Goal: Task Accomplishment & Management: Complete application form

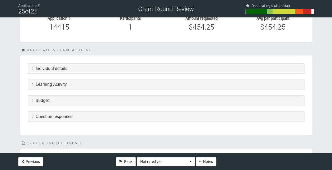
scroll to position [97, 0]
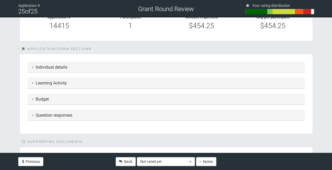
click at [107, 79] on div "Learning Activity" at bounding box center [166, 83] width 276 height 10
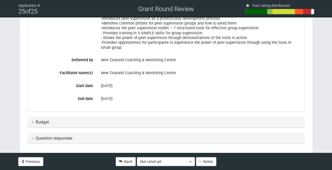
scroll to position [199, 0]
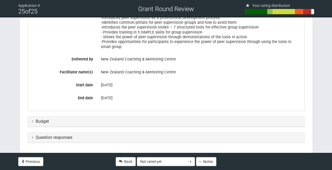
click at [124, 123] on div "Budget" at bounding box center [166, 121] width 276 height 10
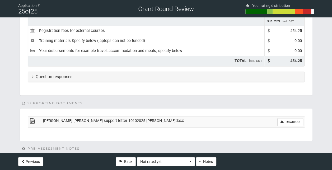
scroll to position [340, 0]
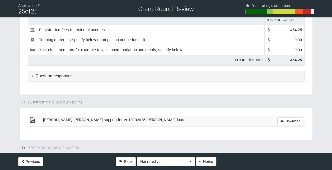
click at [100, 74] on h3 "Question responses" at bounding box center [166, 76] width 268 height 5
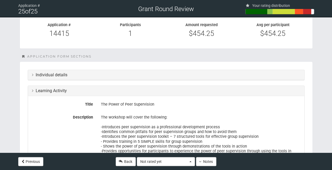
scroll to position [90, 0]
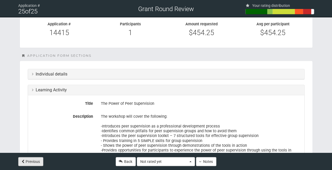
click at [32, 160] on button "Previous" at bounding box center [30, 161] width 25 height 9
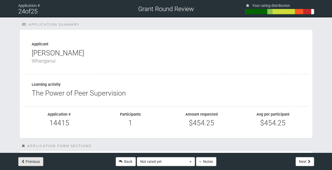
select select "1"
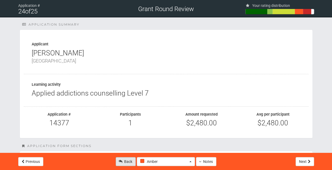
click at [127, 161] on link "Back" at bounding box center [126, 161] width 20 height 9
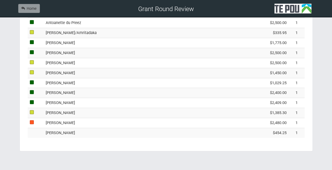
scroll to position [294, 0]
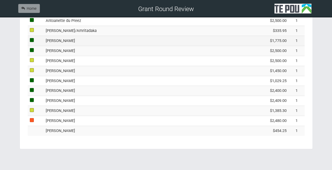
click at [84, 39] on td "[PERSON_NAME]" at bounding box center [142, 41] width 197 height 10
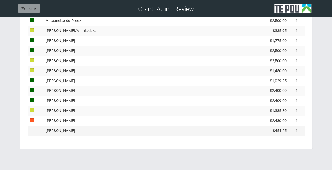
click at [85, 132] on td "[PERSON_NAME]" at bounding box center [142, 131] width 197 height 10
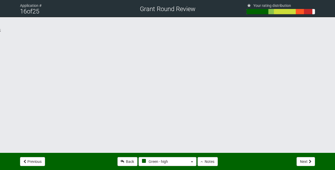
select select "4"
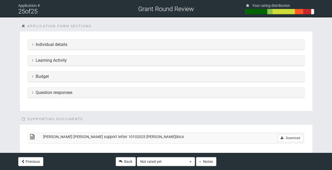
scroll to position [121, 0]
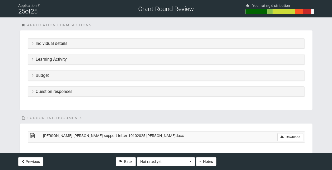
click at [81, 44] on h3 "Individual details" at bounding box center [166, 43] width 268 height 5
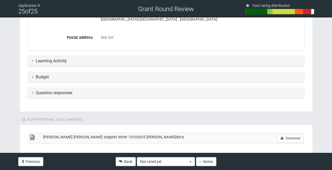
scroll to position [234, 0]
click at [85, 72] on div "Budget" at bounding box center [166, 77] width 276 height 10
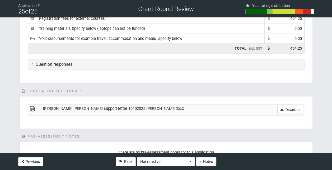
scroll to position [361, 0]
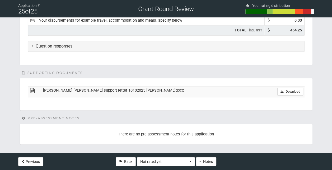
click at [90, 41] on div "Question responses" at bounding box center [166, 46] width 276 height 10
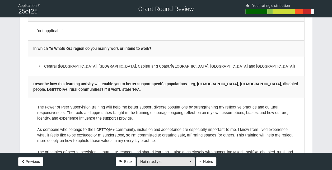
scroll to position [937, 0]
click at [191, 162] on button "Not rated yet" at bounding box center [166, 161] width 58 height 9
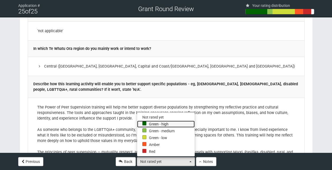
click at [160, 123] on link "Green - high" at bounding box center [165, 124] width 57 height 7
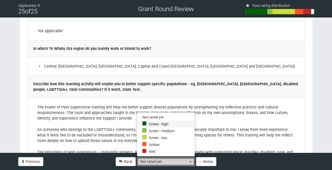
select select "4"
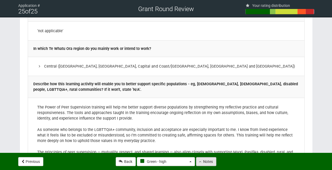
click at [205, 164] on button "Notes" at bounding box center [206, 161] width 20 height 9
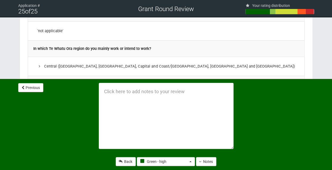
click at [122, 92] on textarea at bounding box center [166, 116] width 135 height 66
paste textarea "to develop professional knowledge and skills that enhance their CPSLE role or c…"
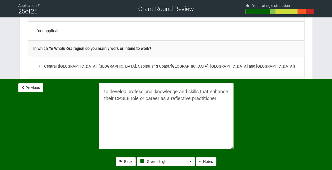
click at [104, 92] on textarea "to develop professional knowledge and skills that enhance their CPSLE role or c…" at bounding box center [166, 116] width 135 height 66
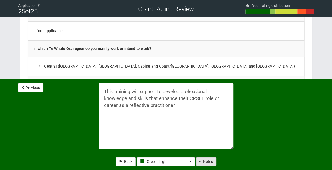
type textarea "This training will support to develop professional knowledge and skills that en…"
click at [204, 160] on button "Notes" at bounding box center [206, 161] width 20 height 9
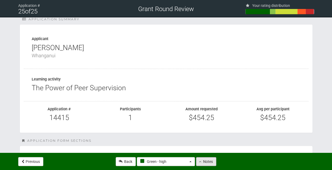
scroll to position [0, 0]
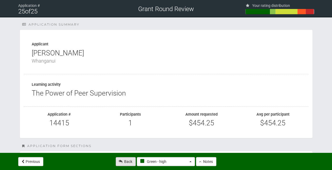
click at [125, 159] on link "Back" at bounding box center [126, 161] width 20 height 9
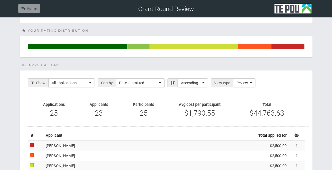
scroll to position [39, 0]
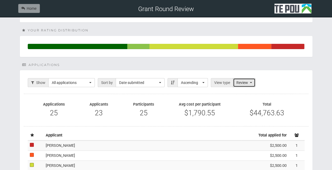
click at [251, 81] on button "Review" at bounding box center [244, 82] width 22 height 9
click at [203, 84] on button "Ascending" at bounding box center [192, 82] width 30 height 9
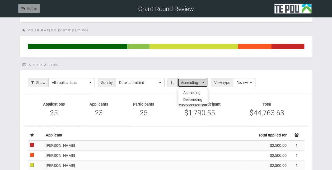
click at [203, 84] on button "Ascending" at bounding box center [192, 82] width 30 height 9
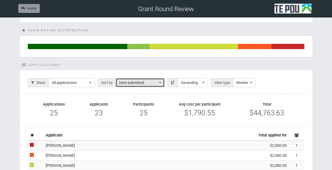
click at [160, 81] on button "Date submitted" at bounding box center [140, 82] width 49 height 9
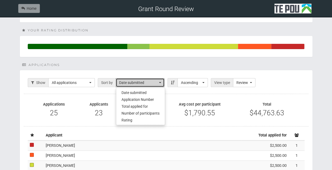
click at [160, 81] on button "Date submitted" at bounding box center [140, 82] width 49 height 9
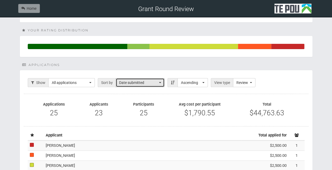
click at [160, 81] on button "Date submitted" at bounding box center [140, 82] width 49 height 9
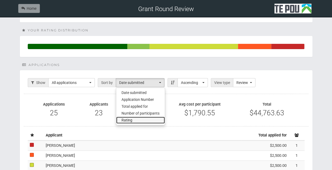
click at [137, 119] on link "Rating" at bounding box center [140, 120] width 49 height 7
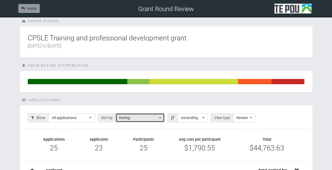
scroll to position [0, 0]
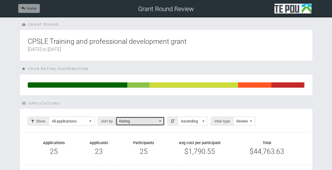
click at [157, 121] on button "Rating" at bounding box center [140, 121] width 49 height 9
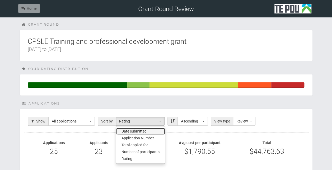
click at [146, 130] on link "Date submitted" at bounding box center [140, 131] width 49 height 7
select select "[DOMAIN_NAME]"
